Goal: Task Accomplishment & Management: Manage account settings

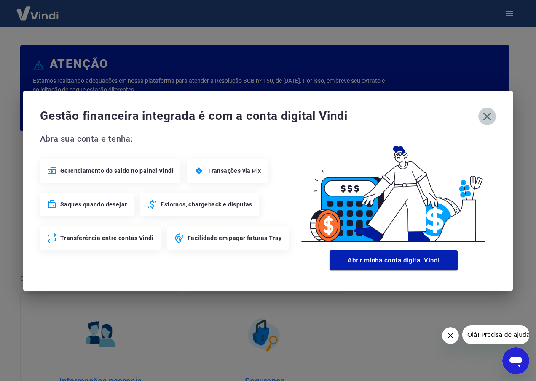
click at [489, 116] on icon "button" at bounding box center [486, 116] width 13 height 13
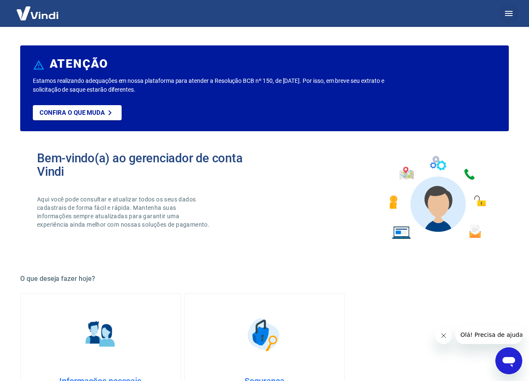
click at [510, 14] on icon "button" at bounding box center [509, 13] width 8 height 5
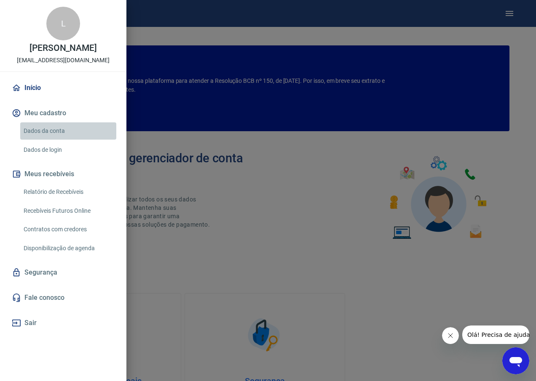
click at [52, 128] on link "Dados da conta" at bounding box center [68, 131] width 96 height 17
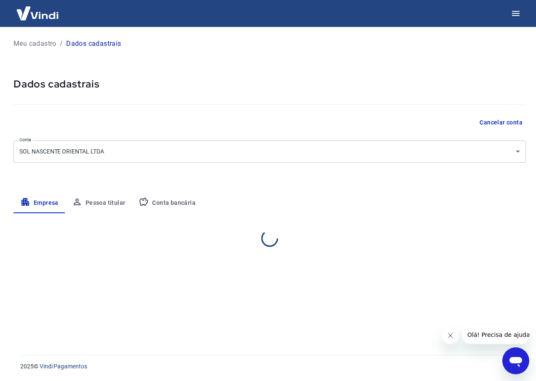
select select "SP"
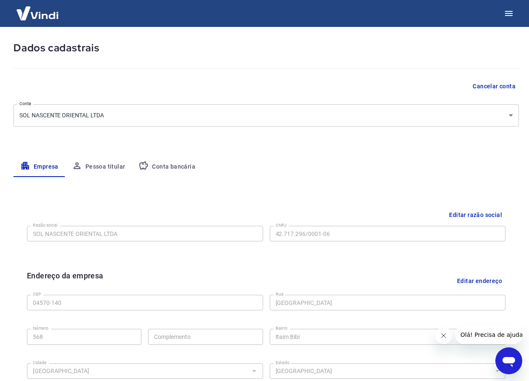
scroll to position [42, 0]
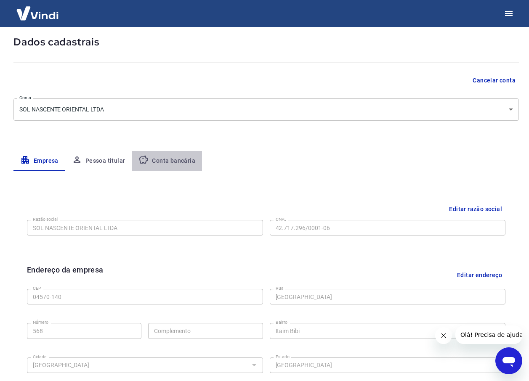
click at [177, 160] on button "Conta bancária" at bounding box center [167, 161] width 70 height 20
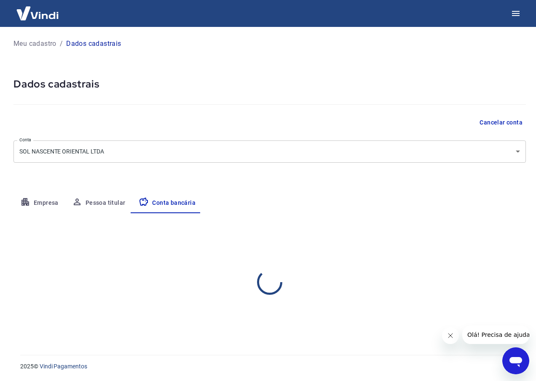
select select "1"
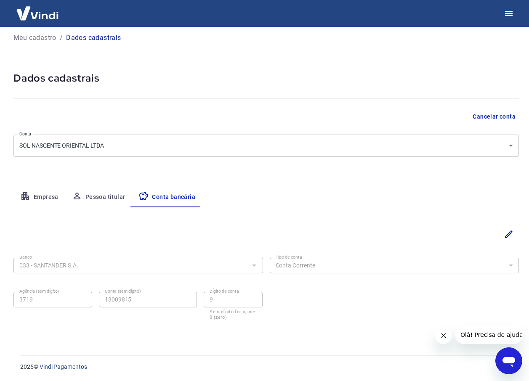
scroll to position [6, 0]
click at [508, 234] on icon "Editar" at bounding box center [509, 234] width 8 height 8
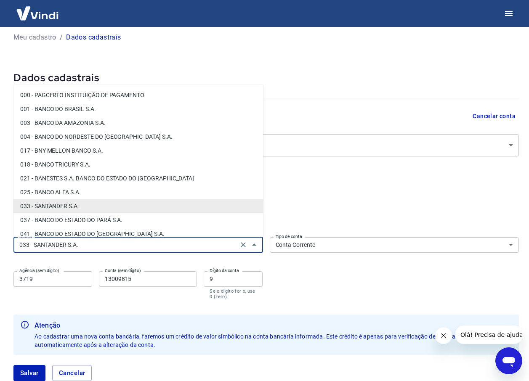
drag, startPoint x: 93, startPoint y: 244, endPoint x: 72, endPoint y: 246, distance: 20.8
click at [72, 246] on input "033 - SANTANDER S.A." at bounding box center [126, 245] width 220 height 11
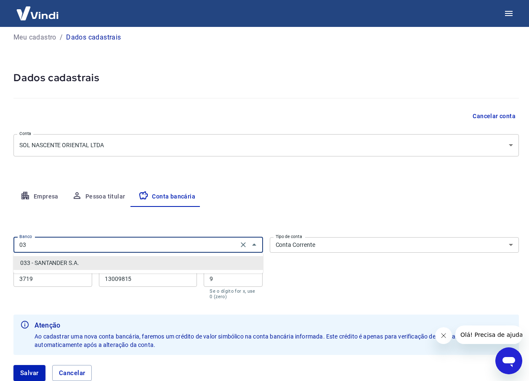
type input "0"
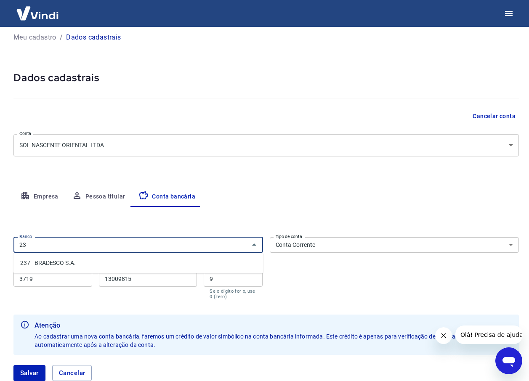
type input "2"
click at [47, 260] on li "341 - ITAÚ UNIBANCO S.A." at bounding box center [138, 263] width 250 height 14
type input "341 - ITAÚ UNIBANCO S.A."
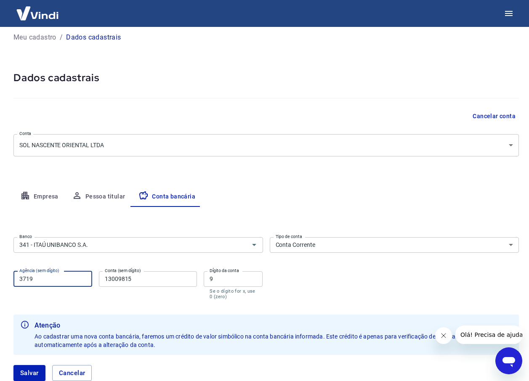
drag, startPoint x: 37, startPoint y: 279, endPoint x: 14, endPoint y: 279, distance: 23.2
click at [14, 279] on input "3719" at bounding box center [52, 280] width 79 height 16
type input "1661"
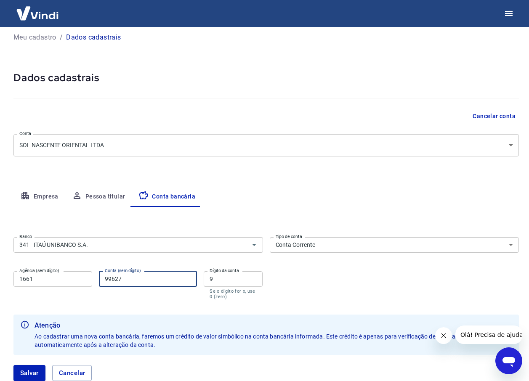
type input "99627"
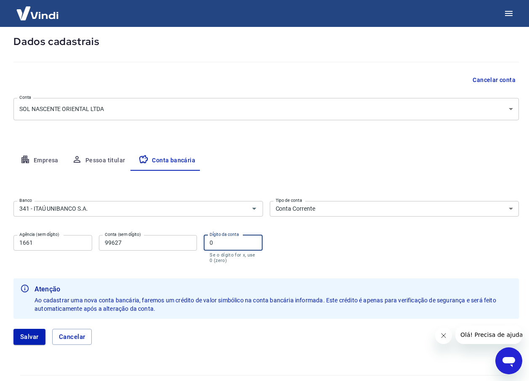
scroll to position [63, 0]
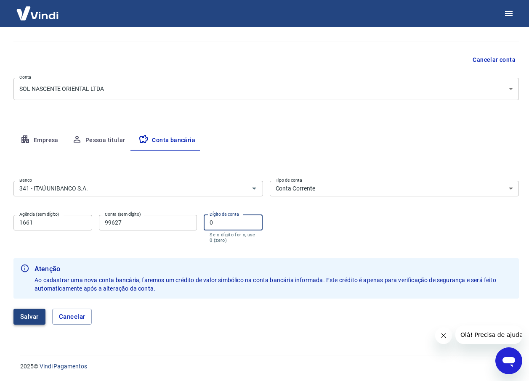
type input "0"
click at [28, 312] on button "Salvar" at bounding box center [29, 317] width 32 height 16
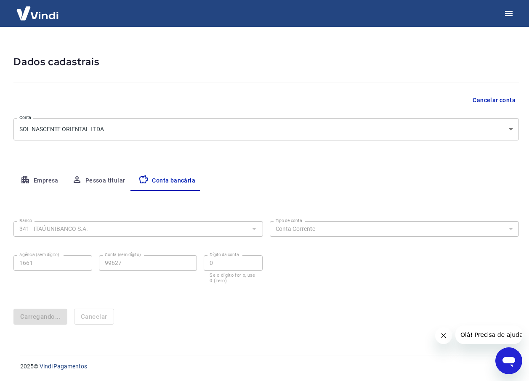
scroll to position [0, 0]
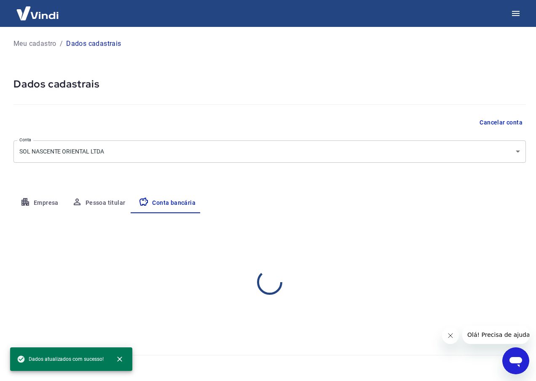
select select "1"
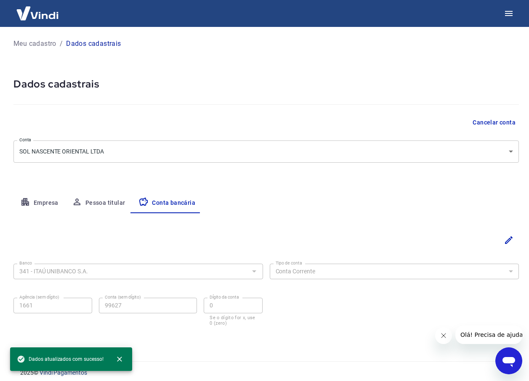
scroll to position [6, 0]
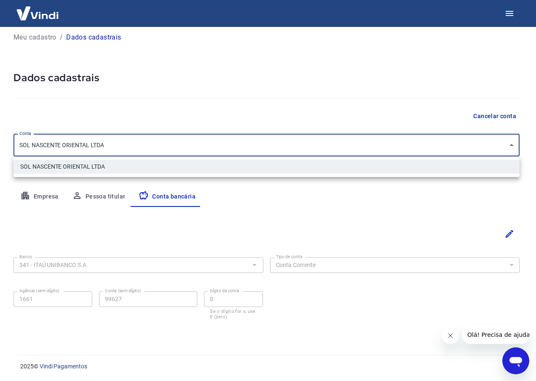
click at [513, 144] on body "Meu cadastro / Dados cadastrais Dados cadastrais Cancelar conta Conta SOL NASCE…" at bounding box center [268, 184] width 536 height 381
click at [395, 212] on div at bounding box center [268, 190] width 536 height 381
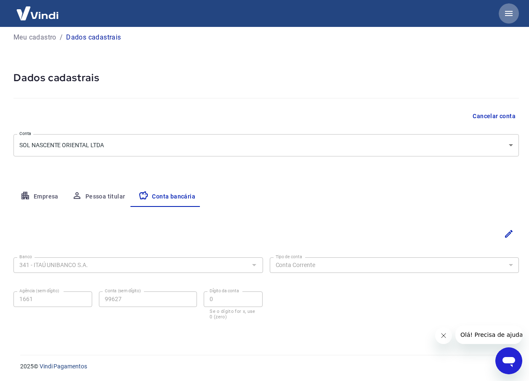
click at [507, 10] on icon "button" at bounding box center [509, 13] width 10 height 10
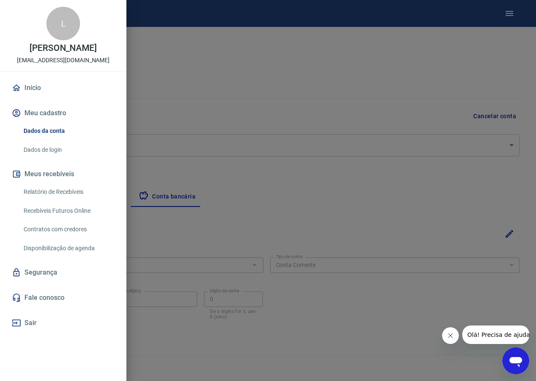
click at [258, 53] on div at bounding box center [268, 190] width 536 height 381
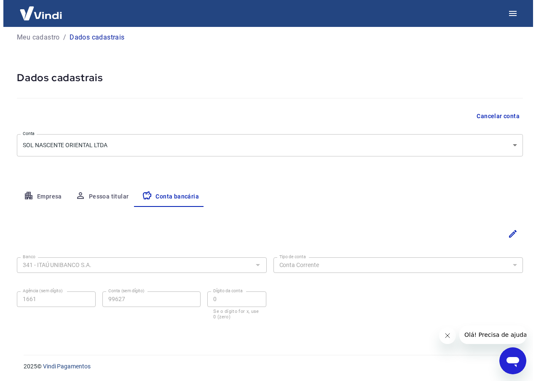
scroll to position [0, 0]
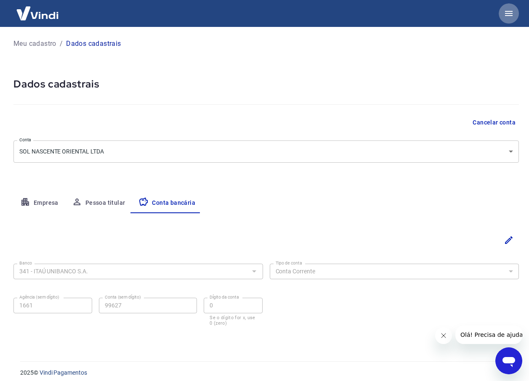
click at [508, 13] on icon "button" at bounding box center [509, 13] width 10 height 10
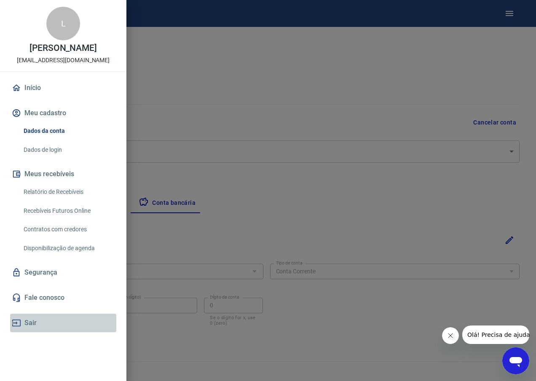
click at [30, 322] on button "Sair" at bounding box center [63, 323] width 106 height 19
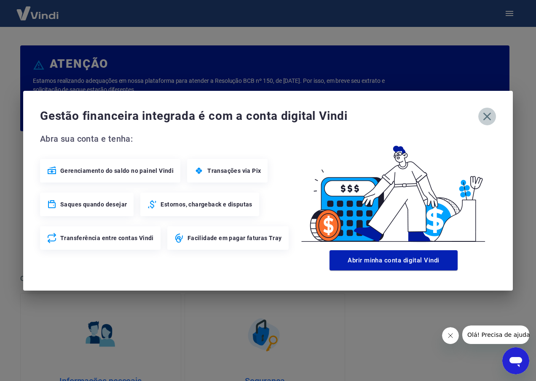
click at [490, 120] on icon "button" at bounding box center [486, 116] width 13 height 13
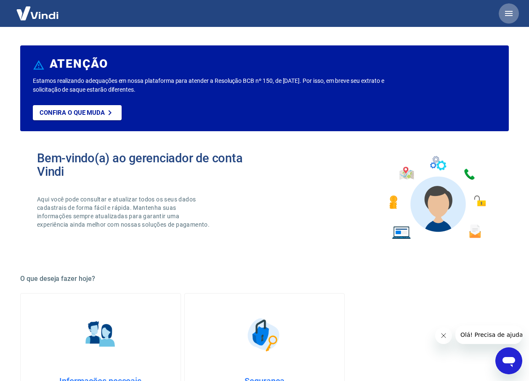
click at [510, 8] on button "button" at bounding box center [509, 13] width 20 height 20
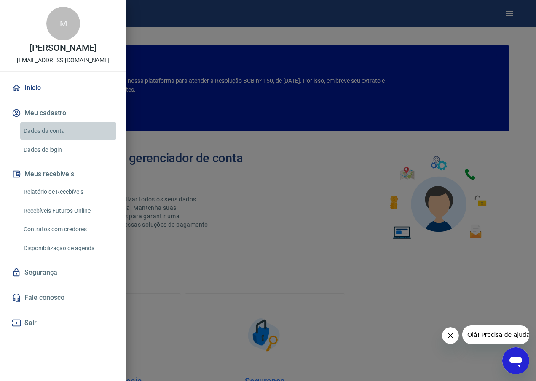
click at [50, 129] on link "Dados da conta" at bounding box center [68, 131] width 96 height 17
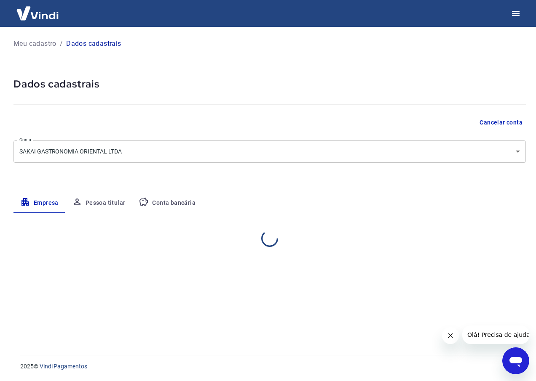
select select "SP"
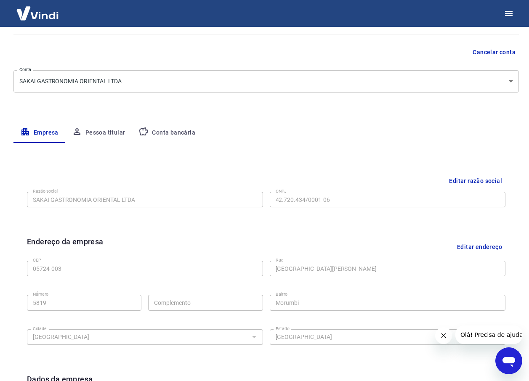
scroll to position [84, 0]
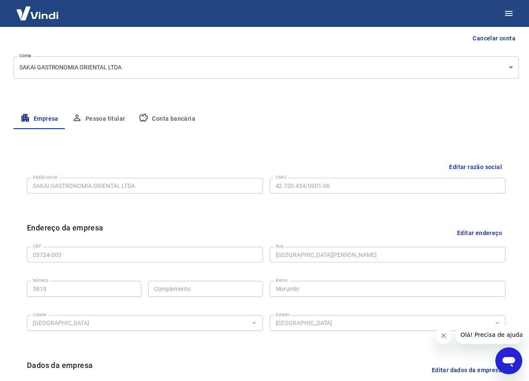
click at [171, 120] on button "Conta bancária" at bounding box center [167, 119] width 70 height 20
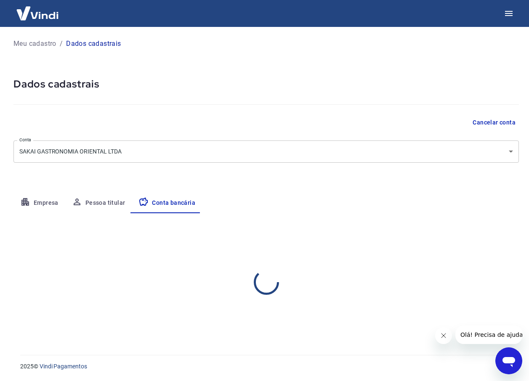
scroll to position [0, 0]
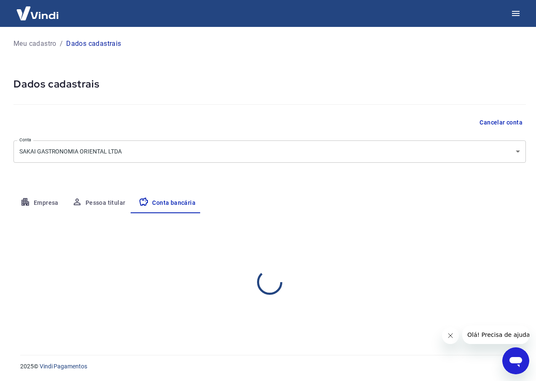
select select "1"
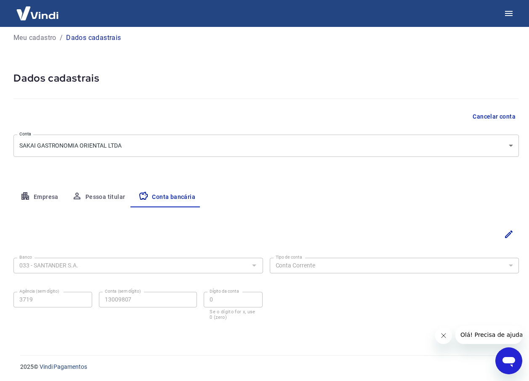
scroll to position [6, 0]
click at [506, 231] on icon "Editar" at bounding box center [509, 234] width 10 height 10
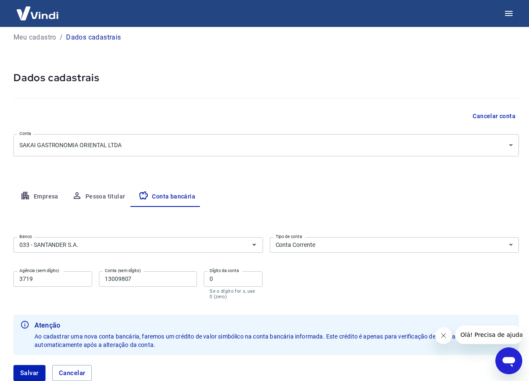
drag, startPoint x: 103, startPoint y: 246, endPoint x: 0, endPoint y: 246, distance: 102.7
click at [0, 246] on html "Meu cadastro / Dados cadastrais Dados cadastrais Cancelar conta Conta SAKAI GAS…" at bounding box center [264, 184] width 529 height 381
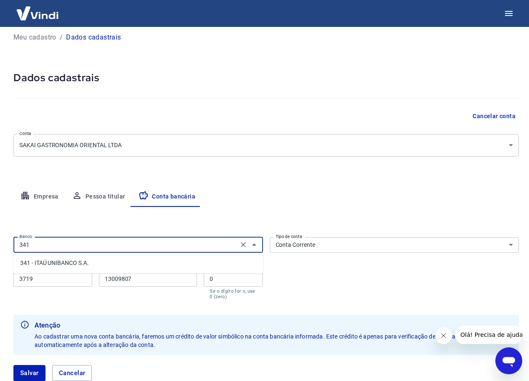
click at [58, 265] on li "341 - ITAÚ UNIBANCO S.A." at bounding box center [138, 263] width 250 height 14
type input "341 - ITAÚ UNIBANCO S.A."
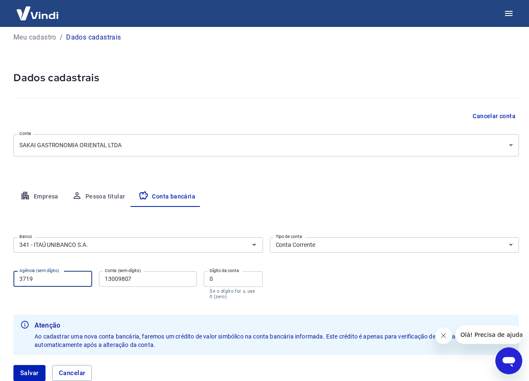
click at [52, 278] on input "3719" at bounding box center [52, 280] width 79 height 16
type input "3"
type input "1661"
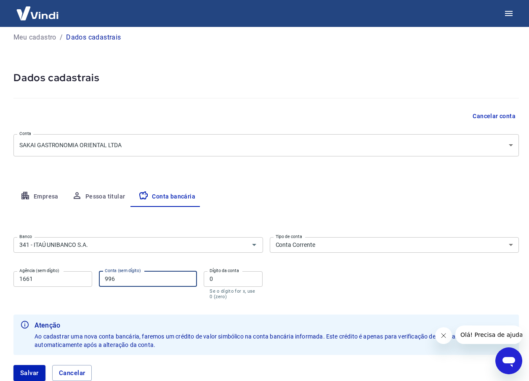
click at [141, 277] on input "996" at bounding box center [148, 280] width 99 height 16
type input "996"
click at [13, 365] on button "Salvar" at bounding box center [29, 373] width 32 height 16
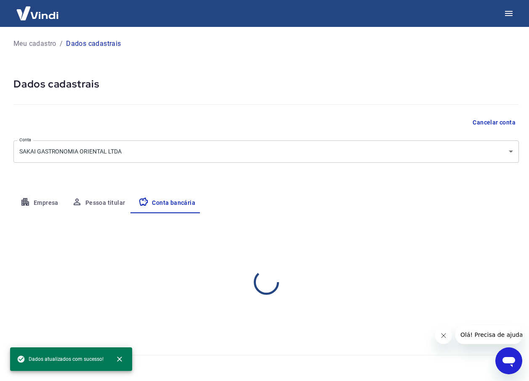
scroll to position [0, 0]
select select "1"
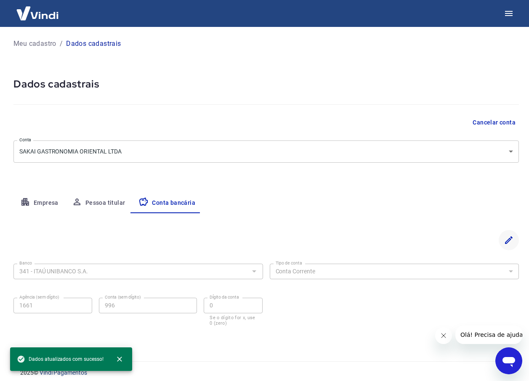
click at [513, 238] on icon "Editar" at bounding box center [509, 240] width 10 height 10
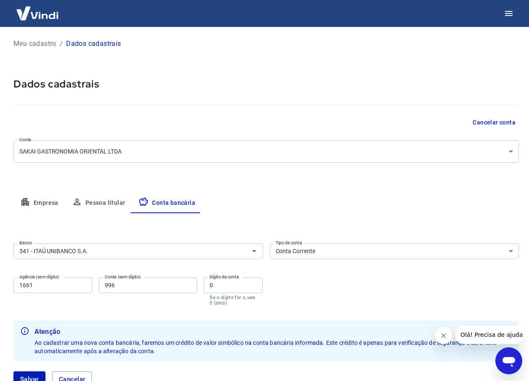
click at [142, 287] on input "996" at bounding box center [148, 286] width 99 height 16
type input "9"
type input "99616"
drag, startPoint x: 221, startPoint y: 288, endPoint x: 187, endPoint y: 297, distance: 36.2
click at [187, 297] on div "Agência (sem dígito) 1661 Agência (sem dígito) Conta (sem dígito) 99616 Conta (…" at bounding box center [138, 291] width 250 height 33
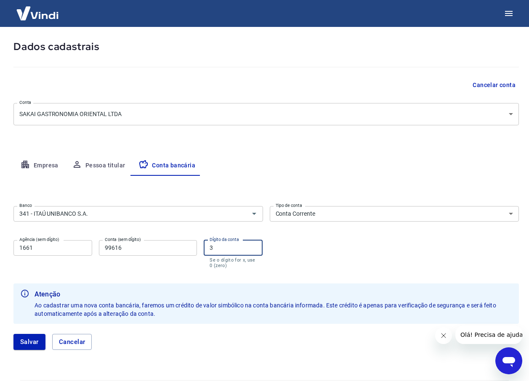
scroll to position [63, 0]
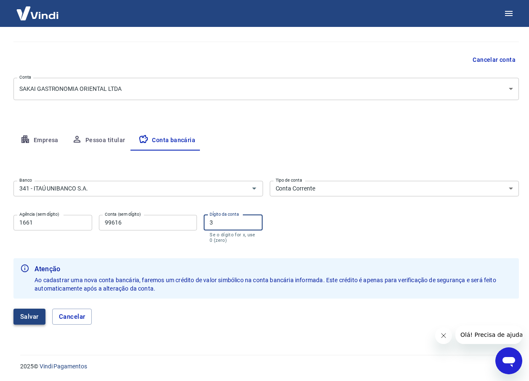
type input "3"
click at [24, 312] on button "Salvar" at bounding box center [29, 317] width 32 height 16
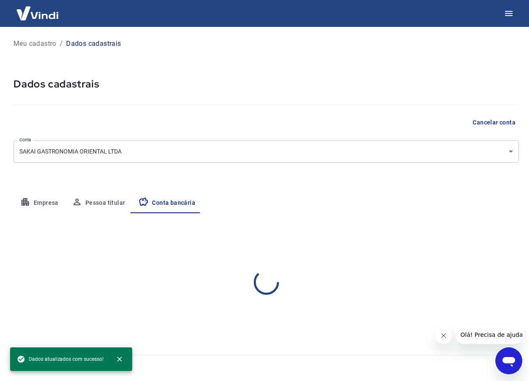
scroll to position [0, 0]
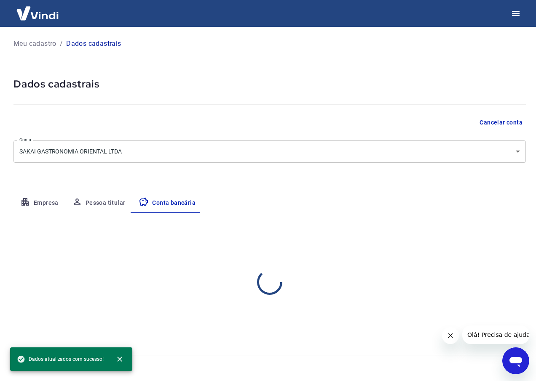
select select "1"
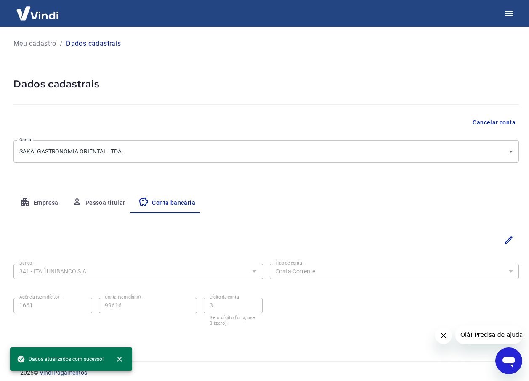
scroll to position [6, 0]
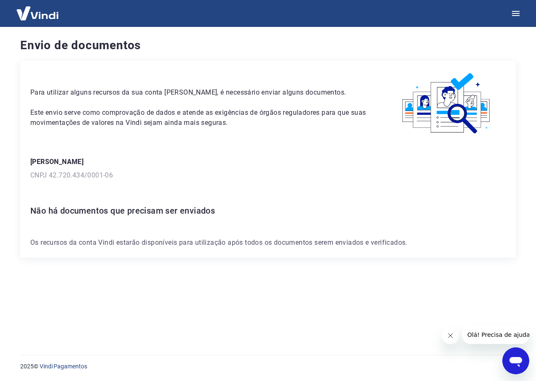
click at [505, 336] on span "Olá! Precisa de ajuda?" at bounding box center [500, 335] width 66 height 7
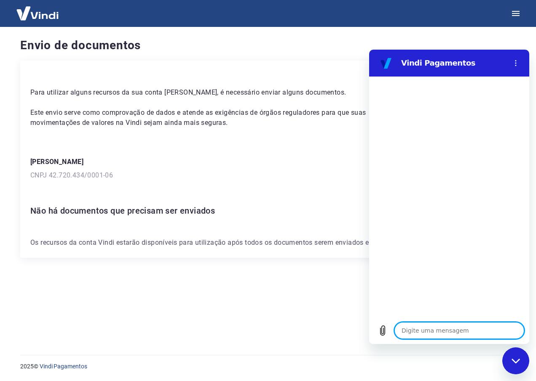
type textarea "b"
type textarea "x"
type textarea "bo"
type textarea "x"
type textarea "bom"
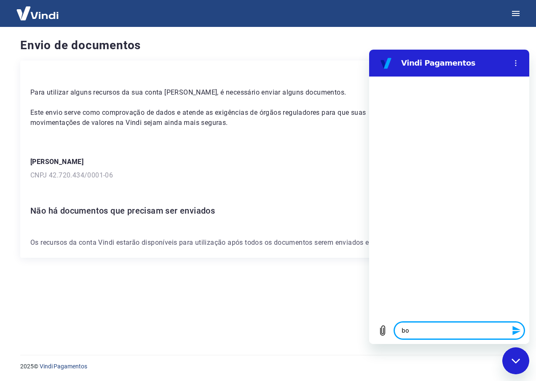
type textarea "x"
type textarea "bom"
type textarea "x"
type textarea "bom d"
type textarea "x"
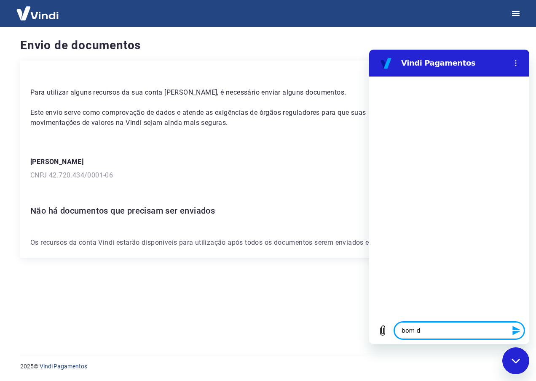
type textarea "bom di"
type textarea "x"
type textarea "bom dia"
type textarea "x"
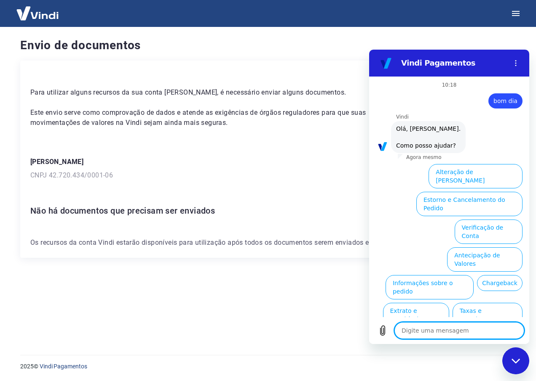
scroll to position [20, 0]
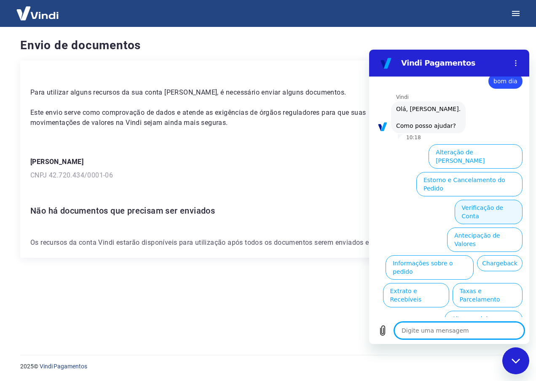
click at [476, 200] on button "Verificação de Conta" at bounding box center [488, 212] width 68 height 24
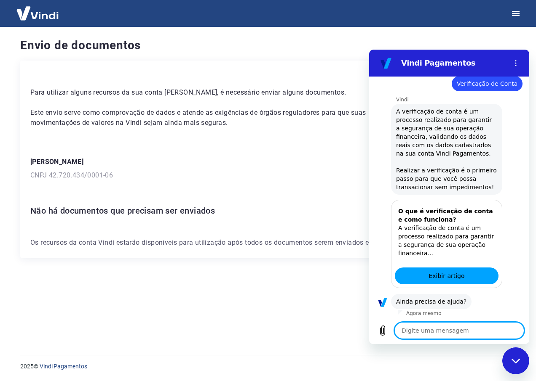
scroll to position [103, 0]
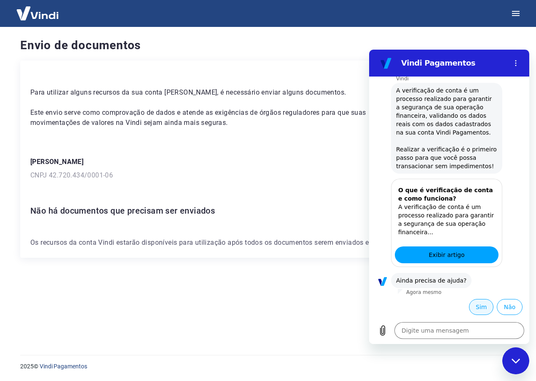
click at [471, 309] on button "Sim" at bounding box center [481, 307] width 24 height 16
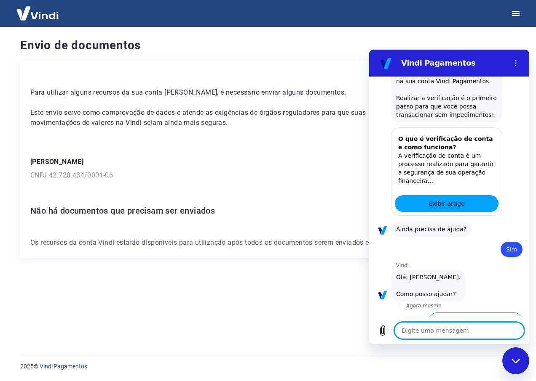
scroll to position [323, 0]
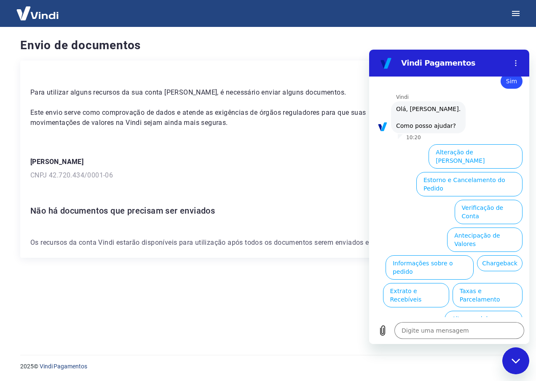
type textarea "x"
